Goal: Navigation & Orientation: Go to known website

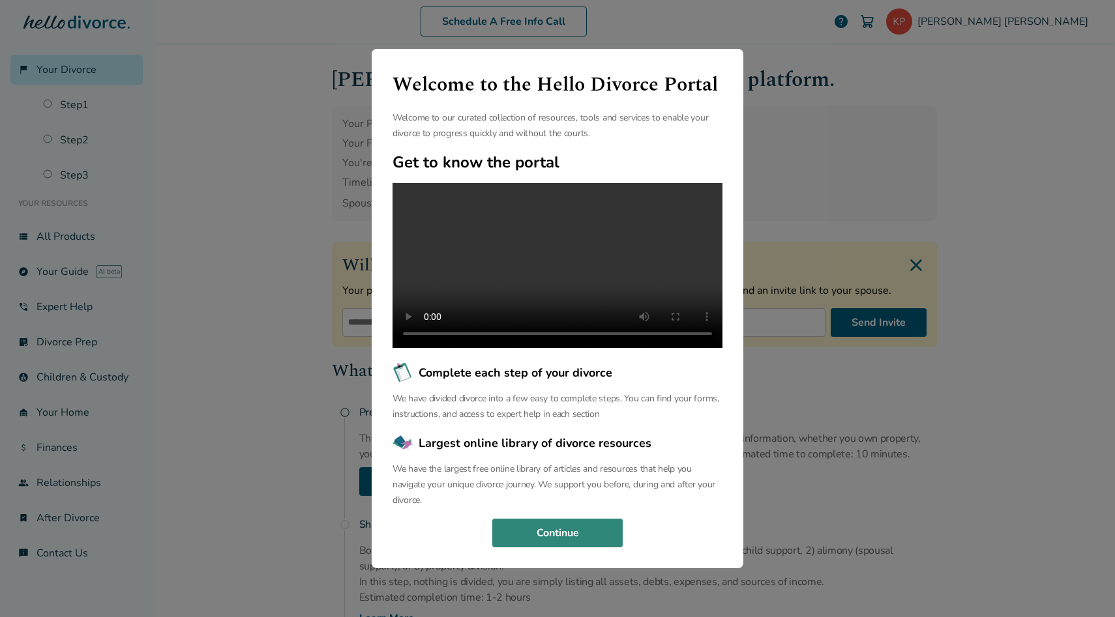
click at [544, 544] on button "Continue" at bounding box center [557, 533] width 130 height 29
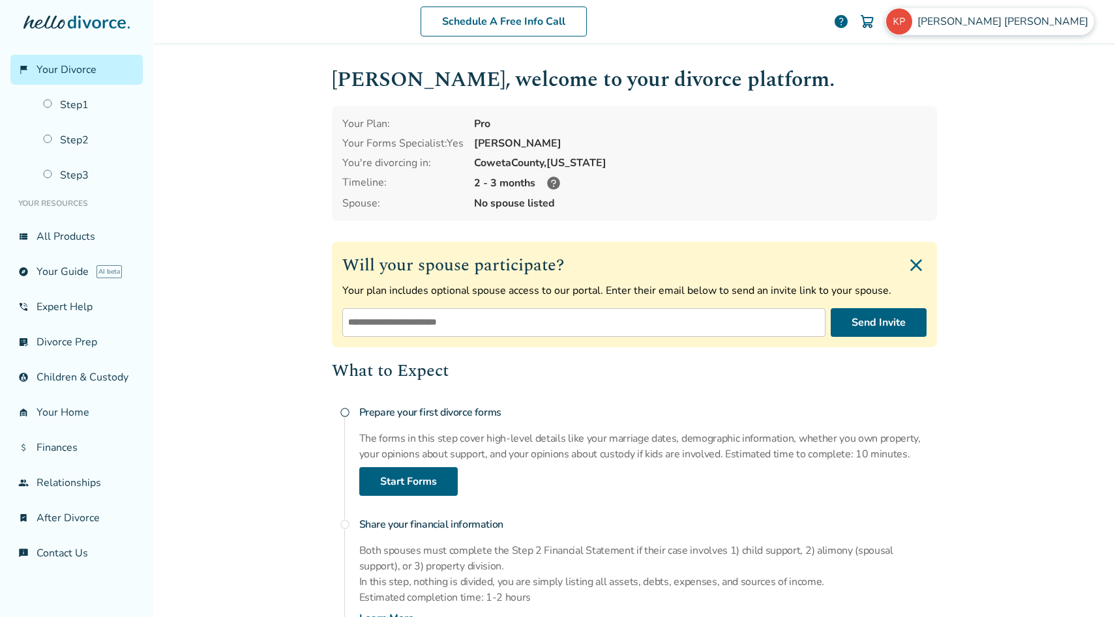
click at [912, 20] on img at bounding box center [899, 21] width 26 height 26
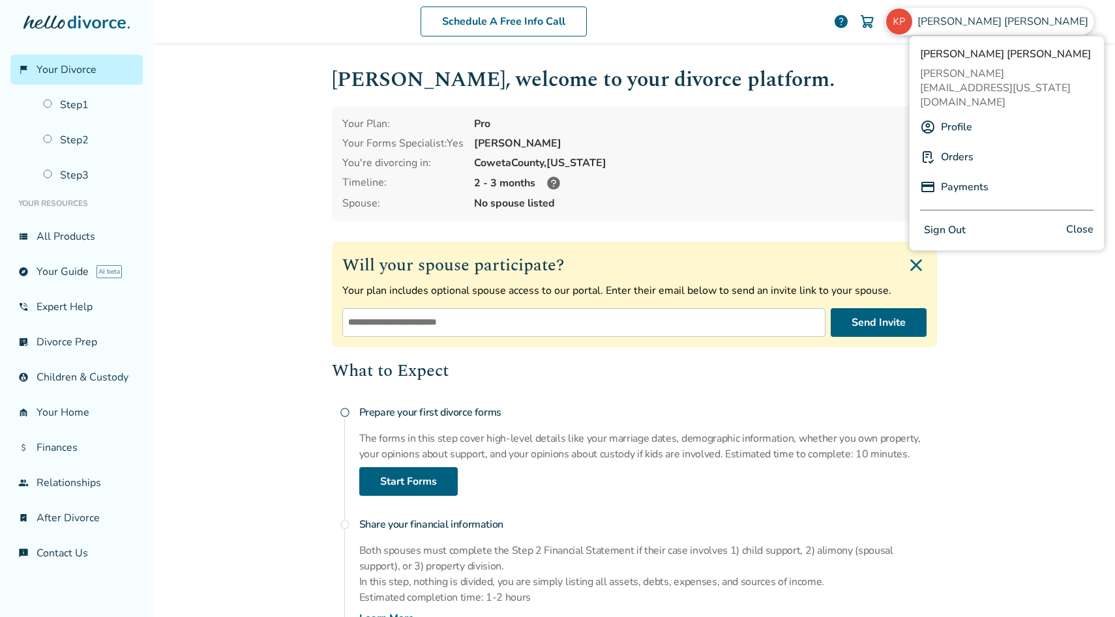
click at [941, 221] on button "Sign Out" at bounding box center [945, 230] width 50 height 19
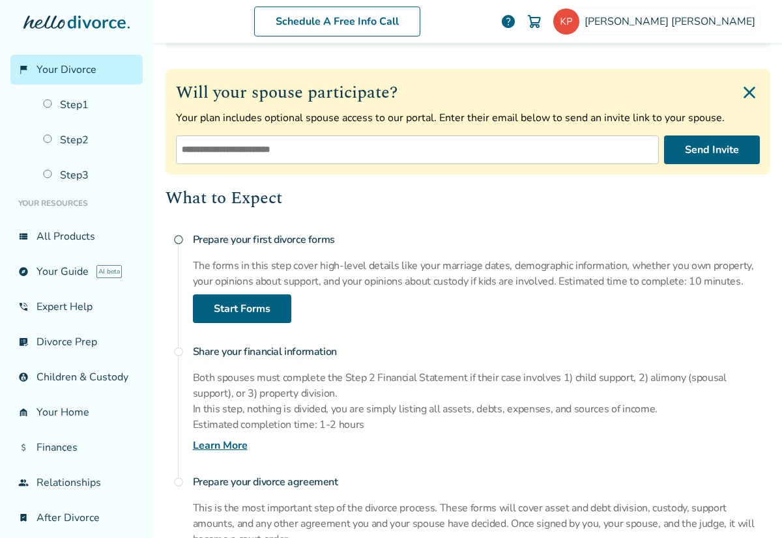
scroll to position [328, 0]
